Goal: Task Accomplishment & Management: Manage account settings

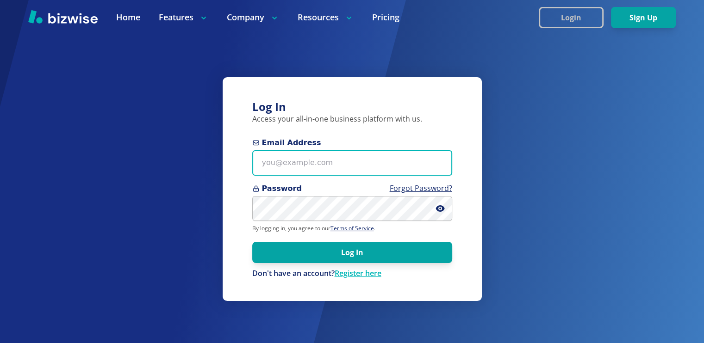
type input "Marshall007@gmail.com"
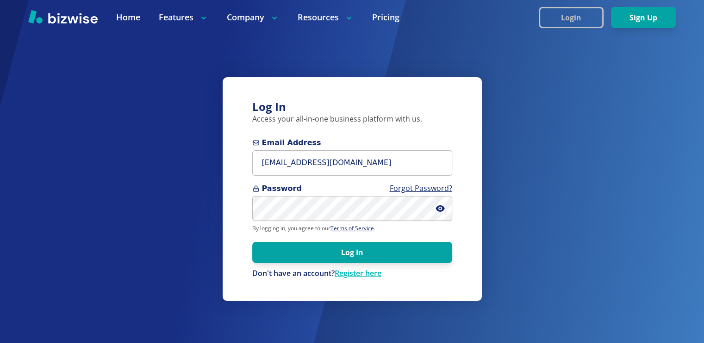
click at [558, 18] on button "Login" at bounding box center [570, 17] width 65 height 21
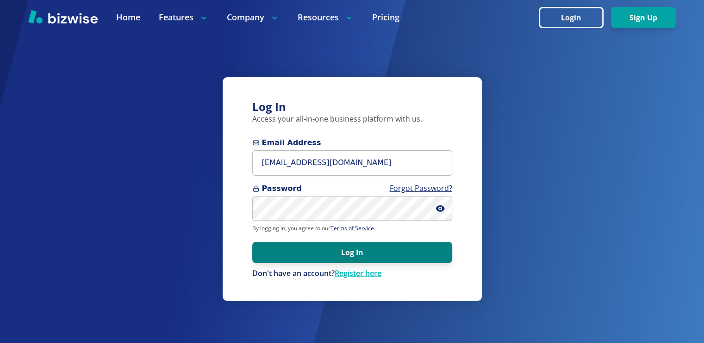
click at [370, 251] on button "Log In" at bounding box center [352, 252] width 200 height 21
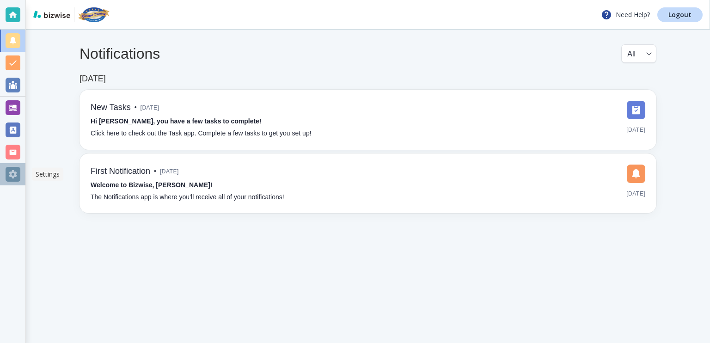
click at [13, 174] on div at bounding box center [13, 174] width 15 height 15
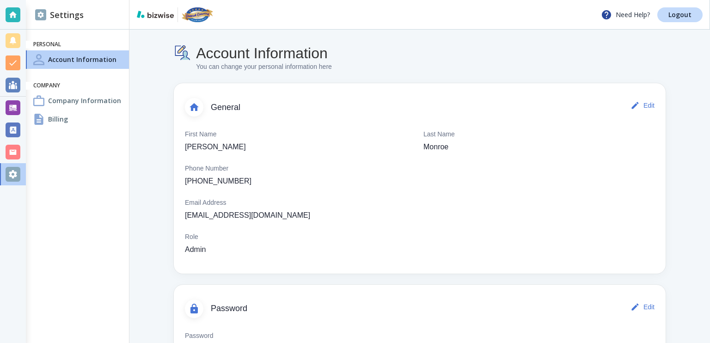
click at [543, 59] on div "Account Information You can change your personal information here General Edit …" at bounding box center [420, 208] width 492 height 328
click at [57, 120] on h4 "Billing" at bounding box center [58, 119] width 20 height 10
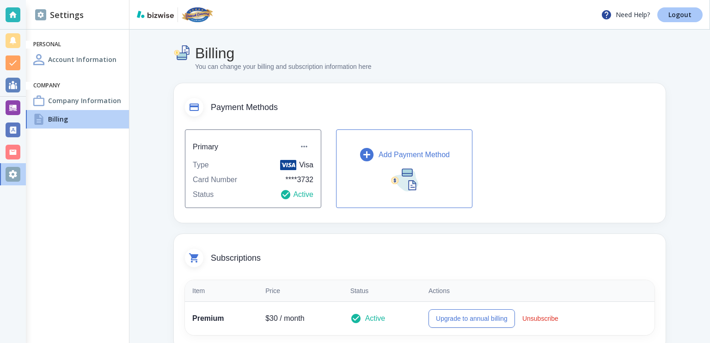
click at [673, 9] on link "Logout" at bounding box center [680, 14] width 45 height 15
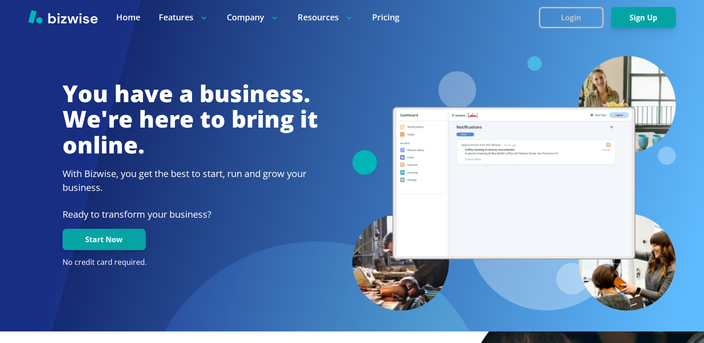
click at [560, 19] on button "Login" at bounding box center [570, 17] width 65 height 21
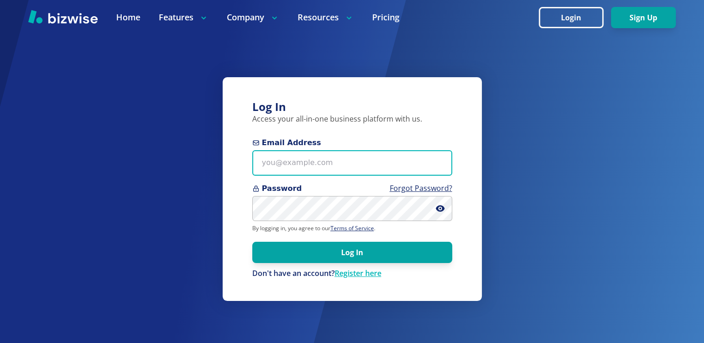
type input "[EMAIL_ADDRESS][DOMAIN_NAME]"
click at [302, 163] on input "[EMAIL_ADDRESS][DOMAIN_NAME]" at bounding box center [352, 162] width 200 height 25
click at [296, 161] on input "Marshall007@gmail.com" at bounding box center [352, 162] width 200 height 25
type input "Marshall007+1@gmail.com"
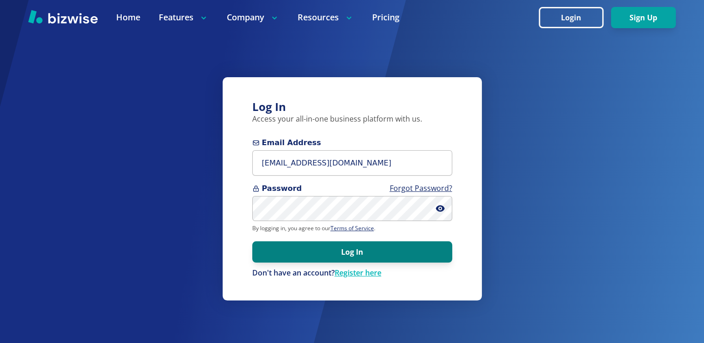
click at [284, 256] on button "Log In" at bounding box center [352, 251] width 200 height 21
